Goal: Task Accomplishment & Management: Use online tool/utility

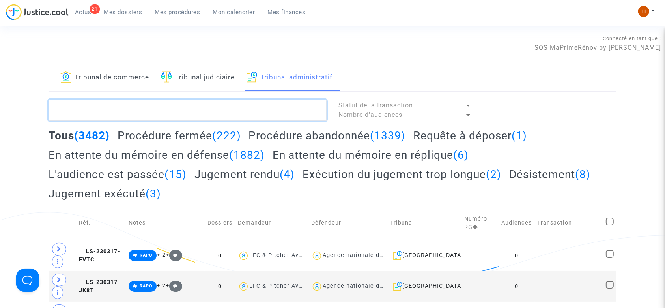
click at [210, 108] on textarea at bounding box center [188, 109] width 278 height 21
paste textarea "HONDELATTE [PERSON_NAME]"
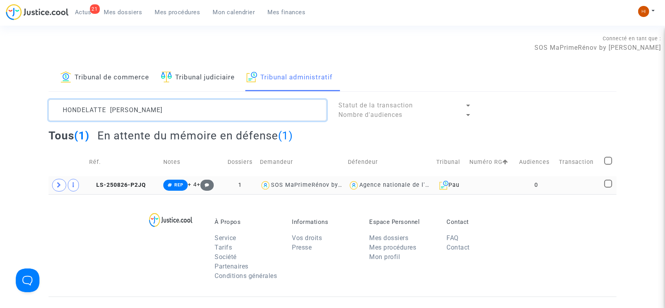
type textarea "HONDELATTE [PERSON_NAME]"
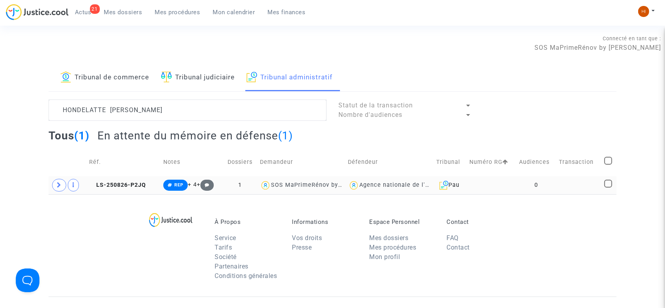
click at [145, 187] on td "LS-250826-P2JQ" at bounding box center [123, 185] width 74 height 18
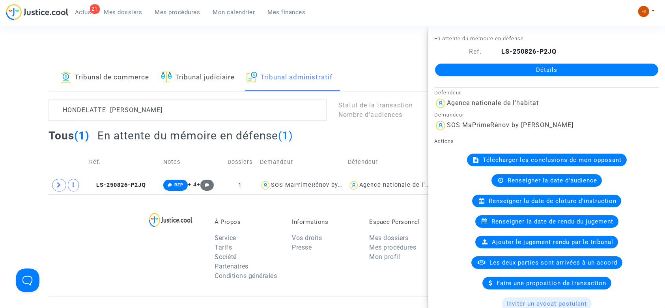
click at [484, 70] on link "Détails" at bounding box center [546, 70] width 223 height 13
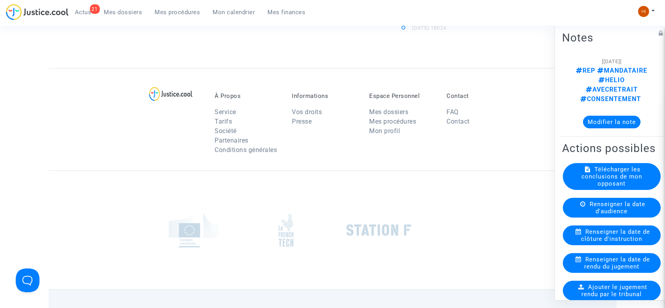
scroll to position [337, 0]
click at [650, 141] on h2 "Actions possibles" at bounding box center [611, 148] width 99 height 14
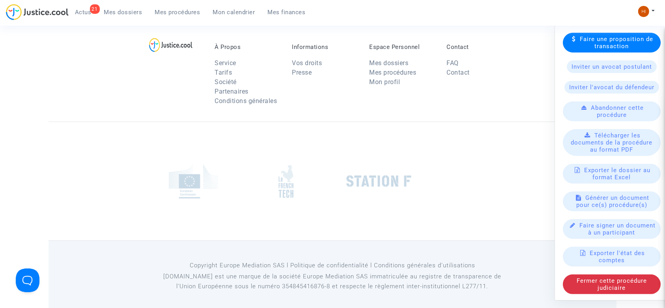
scroll to position [392, 0]
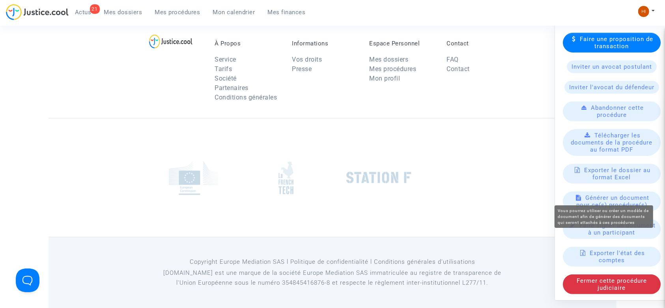
click at [585, 194] on span "Générer un document pour ce(s) procédure(s)" at bounding box center [612, 201] width 73 height 14
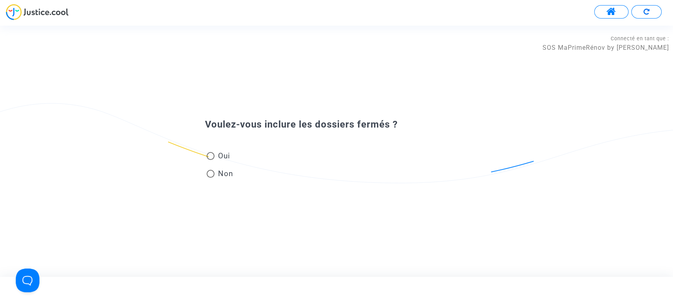
click at [220, 175] on span "Non" at bounding box center [224, 173] width 19 height 11
click at [211, 178] on input "Non" at bounding box center [210, 178] width 0 height 0
radio input "true"
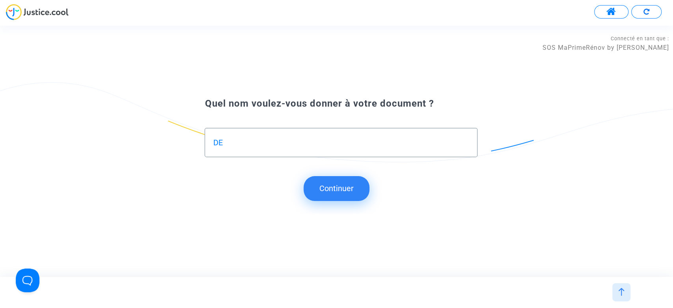
type input "D"
type input "DEMANDE DE REGULARISATION"
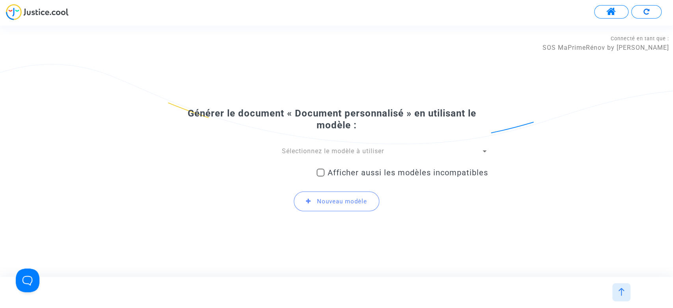
click at [296, 148] on span "Sélectionnez le modèle à utiliser" at bounding box center [333, 150] width 102 height 7
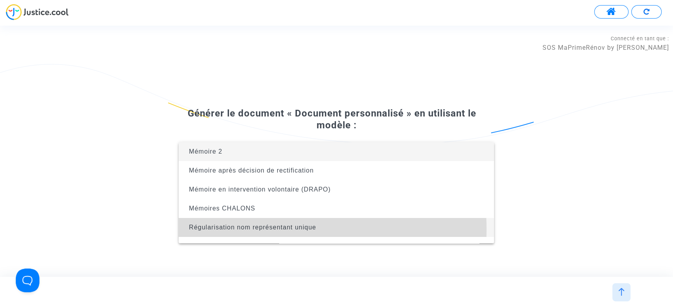
click at [274, 229] on span "Régularisation nom représentant unique" at bounding box center [252, 227] width 127 height 7
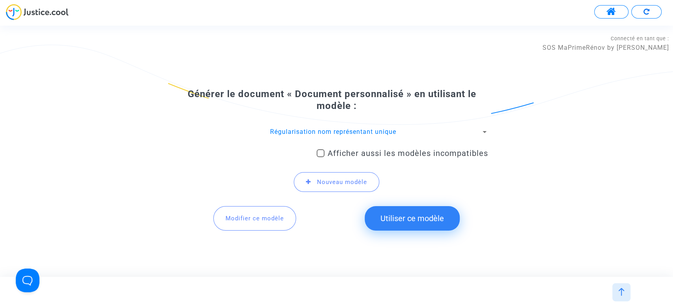
click at [402, 222] on button "Utiliser ce modèle" at bounding box center [412, 218] width 95 height 24
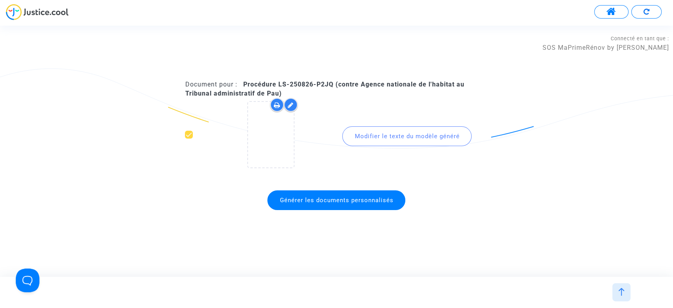
click at [362, 195] on span "Générer les documents personnalisés" at bounding box center [336, 200] width 138 height 20
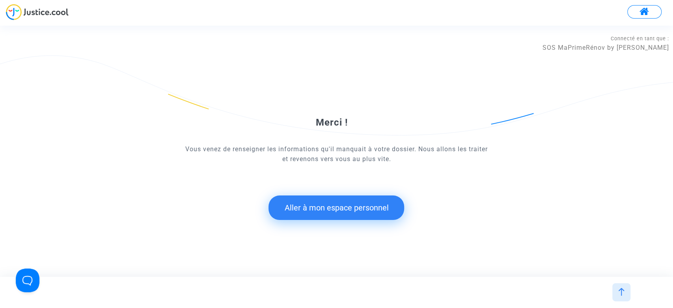
click at [333, 215] on button "Aller à mon espace personnel" at bounding box center [337, 207] width 136 height 24
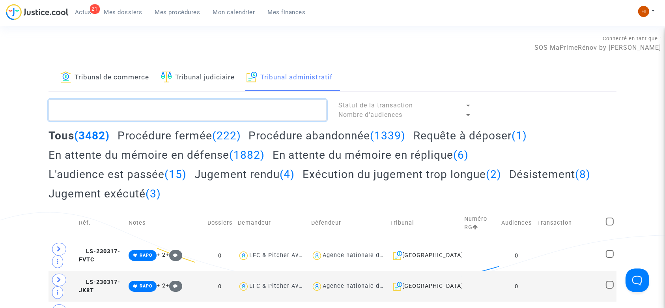
click at [211, 103] on textarea at bounding box center [188, 109] width 278 height 21
paste textarea "HONDELATTE [PERSON_NAME]"
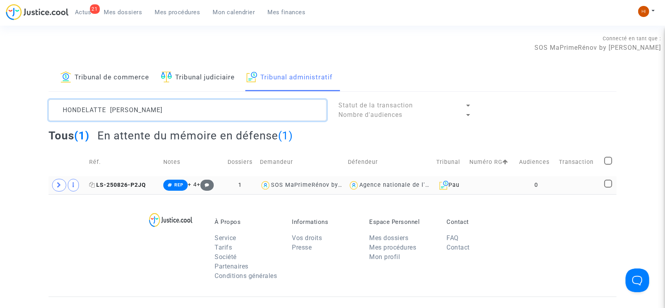
type textarea "HONDELATTE [PERSON_NAME]"
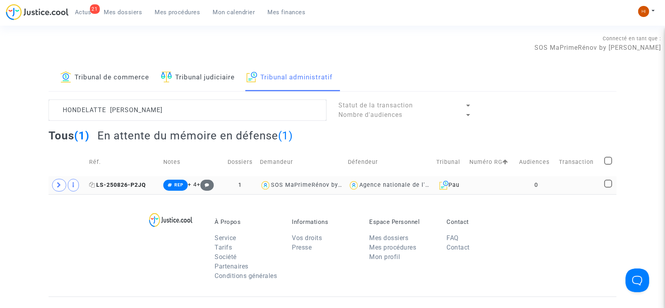
click at [141, 186] on span "LS-250826-P2JQ" at bounding box center [117, 184] width 57 height 7
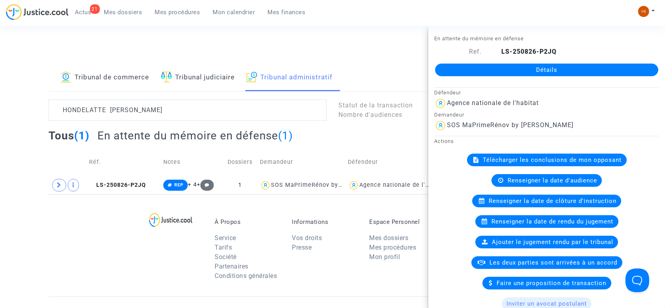
click at [558, 62] on div "Détails" at bounding box center [546, 69] width 237 height 27
click at [558, 70] on link "Détails" at bounding box center [546, 70] width 223 height 13
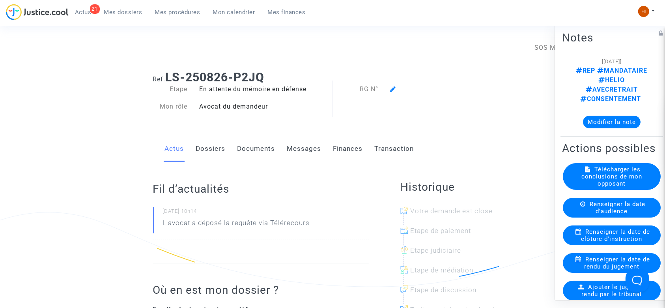
click at [267, 151] on link "Documents" at bounding box center [256, 149] width 38 height 26
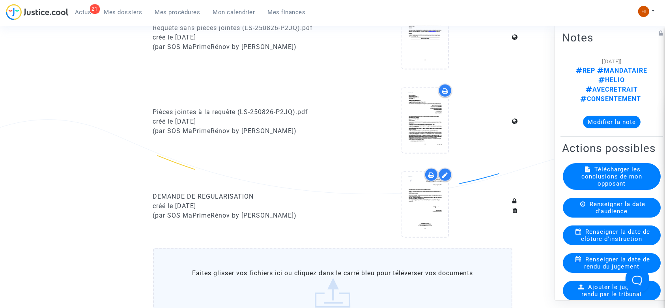
scroll to position [484, 0]
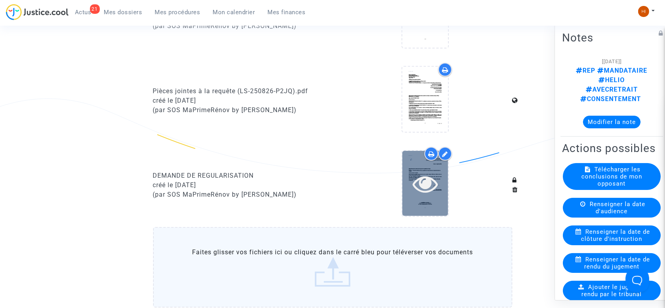
click at [425, 181] on icon at bounding box center [426, 183] width 26 height 25
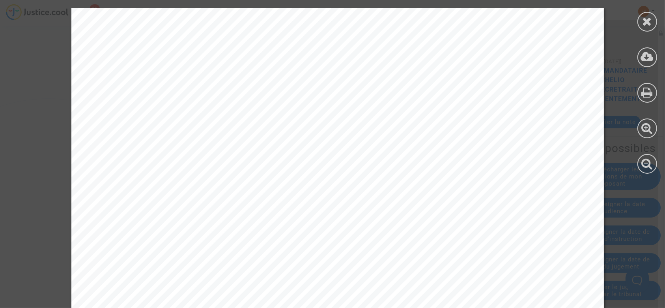
click at [643, 19] on icon at bounding box center [648, 21] width 10 height 12
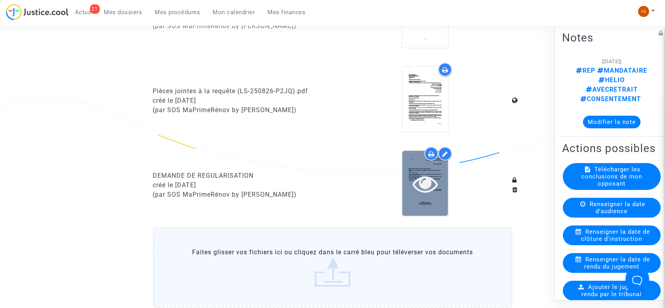
click at [424, 192] on icon at bounding box center [426, 183] width 26 height 25
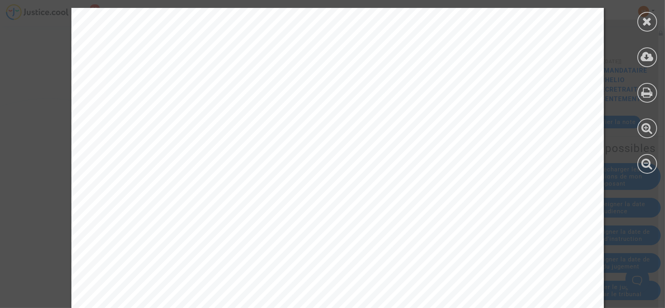
drag, startPoint x: 136, startPoint y: 206, endPoint x: 400, endPoint y: 206, distance: 264.3
click at [400, 206] on span "Réponse à la demande à l’avocat nom représentant unique" at bounding box center [286, 204] width 285 height 9
copy span "Réponse à la demande à l’avocat nom représentant un"
click at [641, 91] on div at bounding box center [648, 93] width 20 height 20
click at [643, 28] on div at bounding box center [648, 22] width 20 height 20
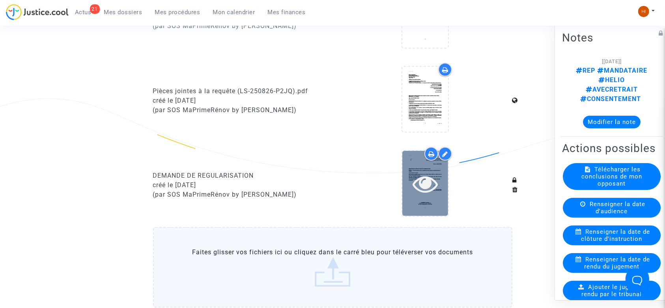
click at [435, 188] on icon at bounding box center [426, 183] width 26 height 25
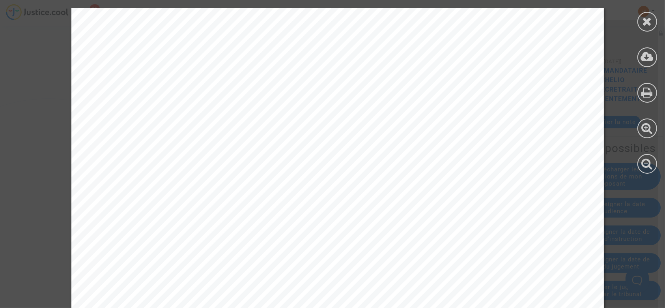
click at [144, 204] on span "Réponse à la demande à l’avocat nom représentant unique" at bounding box center [286, 204] width 285 height 9
drag, startPoint x: 139, startPoint y: 204, endPoint x: 401, endPoint y: 204, distance: 262.0
click at [401, 204] on span "Réponse à la demande à l’avocat nom représentant unique" at bounding box center [286, 204] width 285 height 9
copy span "Réponse à la demande à l’avocat nom représentant un"
click at [641, 21] on div at bounding box center [648, 22] width 20 height 20
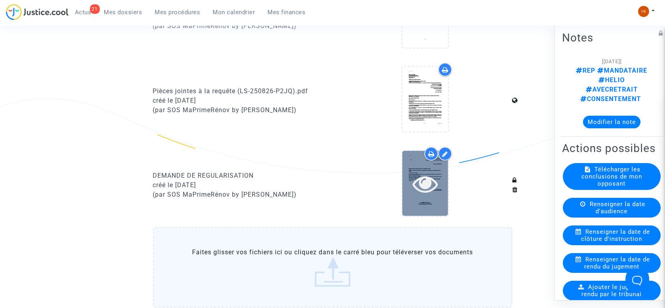
click at [426, 185] on icon at bounding box center [426, 183] width 26 height 25
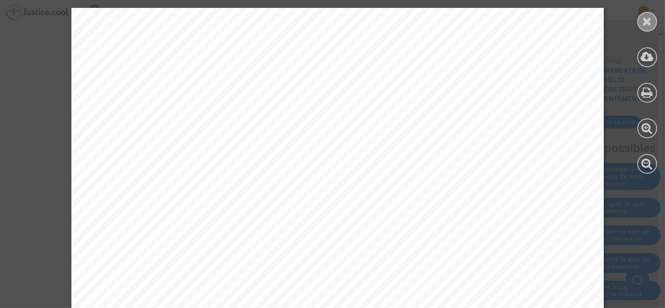
click at [641, 19] on div at bounding box center [648, 22] width 20 height 20
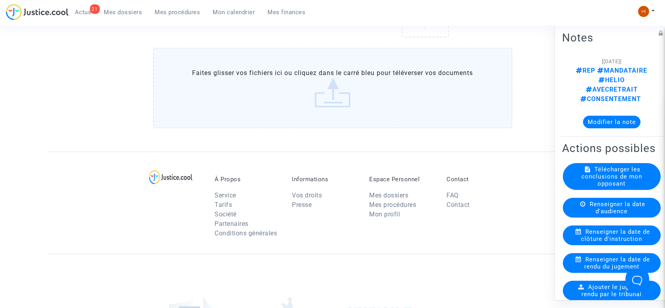
scroll to position [604, 0]
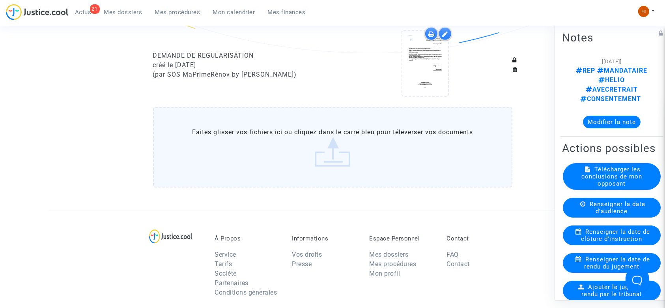
click at [125, 11] on span "Mes dossiers" at bounding box center [123, 12] width 38 height 7
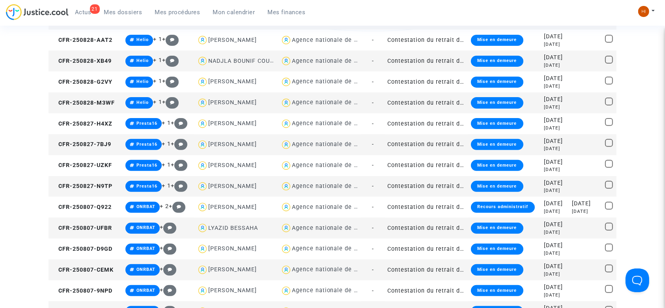
scroll to position [604, 0]
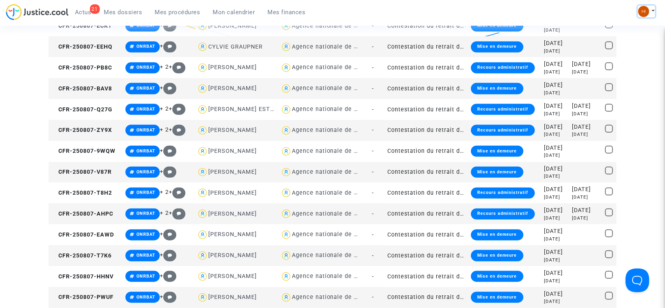
click at [645, 10] on img at bounding box center [643, 11] width 11 height 11
click at [611, 35] on link "Changer de compte" at bounding box center [615, 40] width 80 height 13
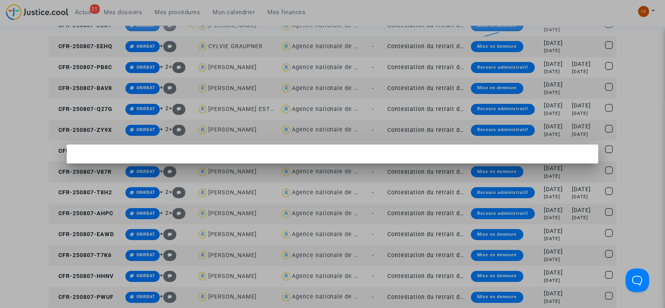
scroll to position [0, 0]
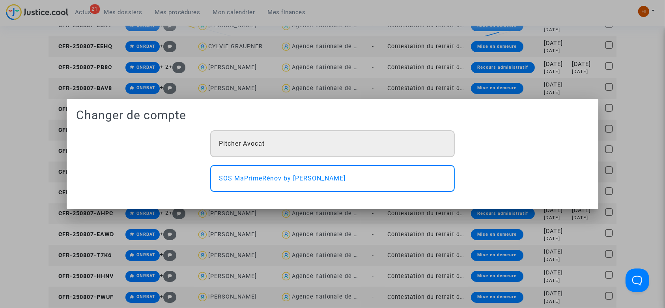
click at [381, 131] on div "Pitcher Avocat" at bounding box center [332, 143] width 245 height 27
